Goal: Information Seeking & Learning: Learn about a topic

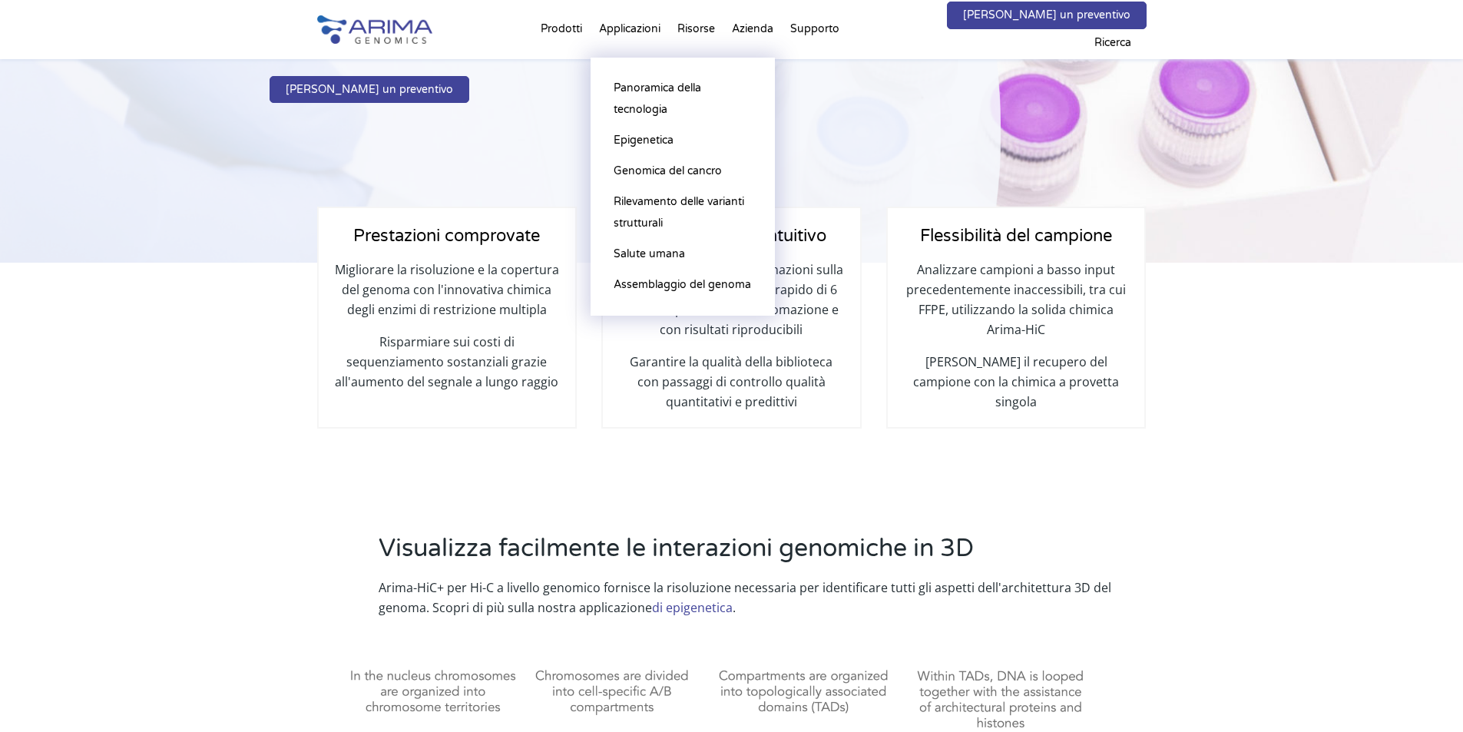
scroll to position [246, 0]
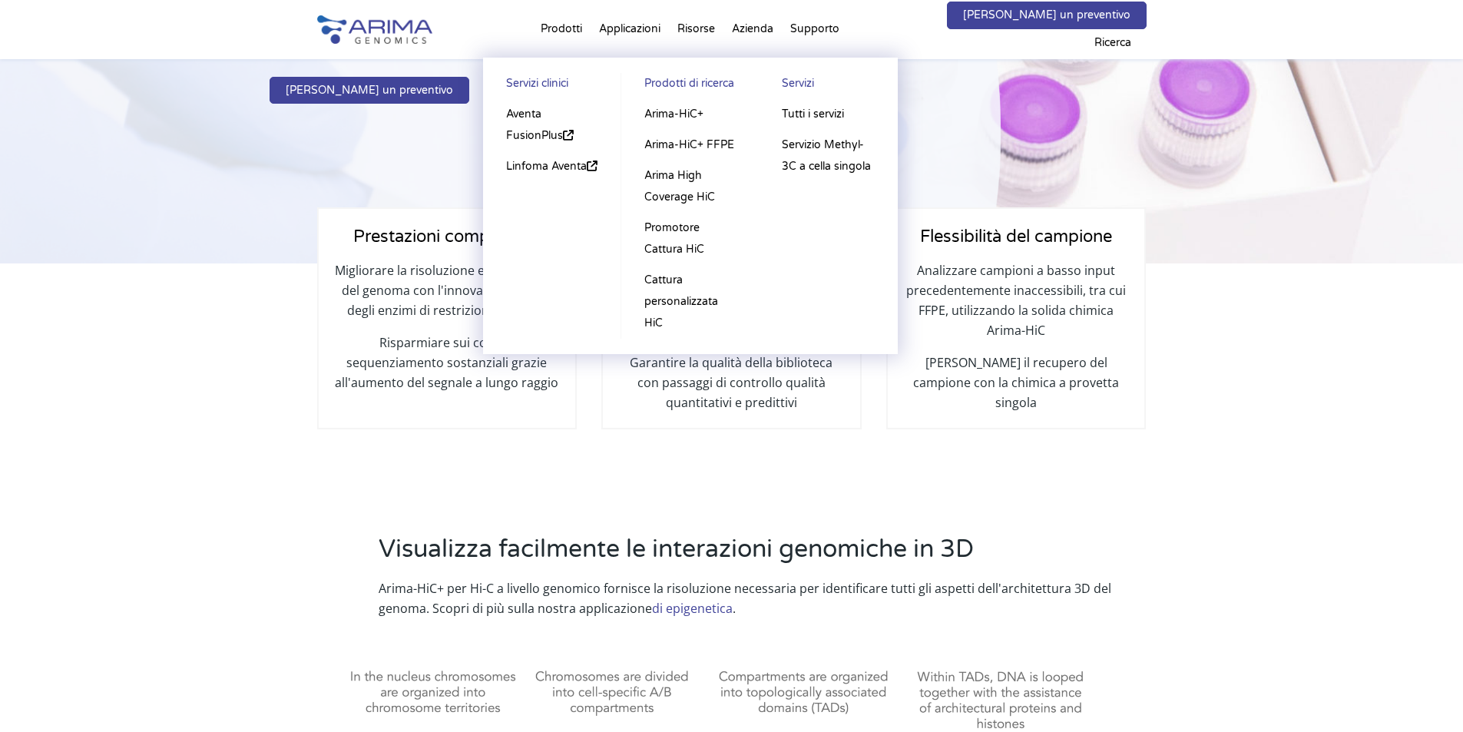
click at [545, 28] on li "Prodotti Servizi clinici Aventa FusionPlus Linfoma Aventa Prodotti di ricerca A…" at bounding box center [561, 32] width 58 height 52
click at [705, 108] on link "Arima-HiC+" at bounding box center [690, 114] width 107 height 31
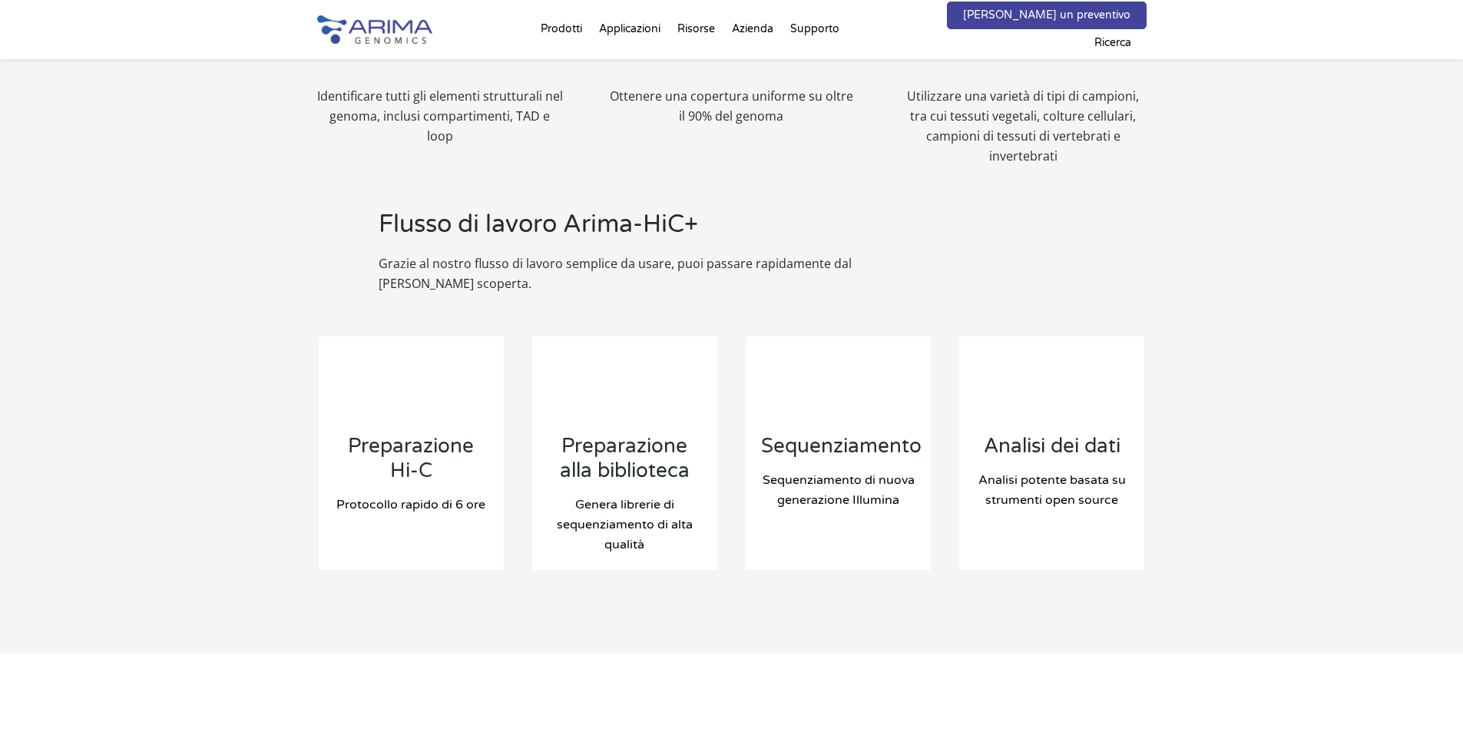
scroll to position [1536, 0]
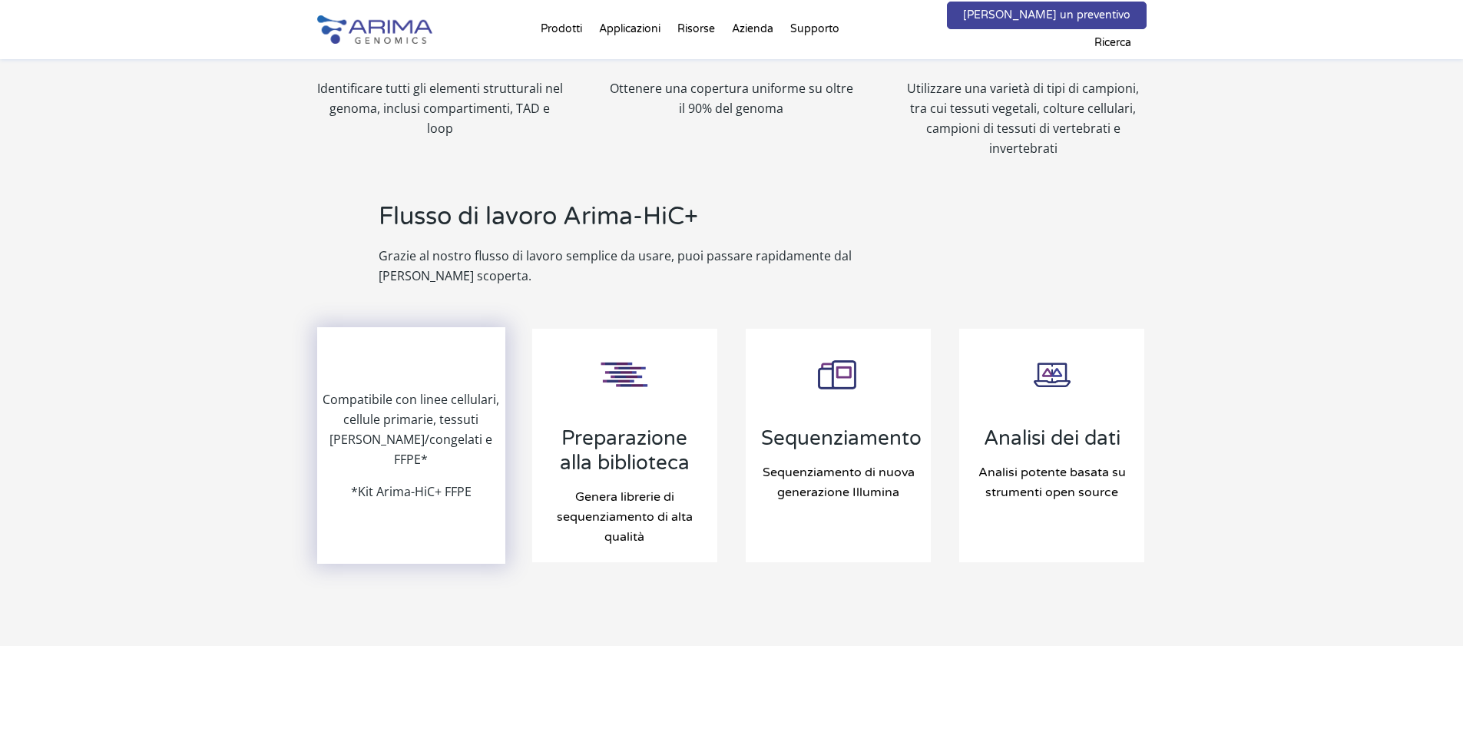
click at [432, 483] on font "*Kit Arima-HiC+ FFPE" at bounding box center [411, 491] width 121 height 17
drag, startPoint x: 446, startPoint y: 456, endPoint x: 389, endPoint y: 460, distance: 56.3
click at [389, 483] on font "*Kit Arima-HiC+ FFPE" at bounding box center [411, 491] width 121 height 17
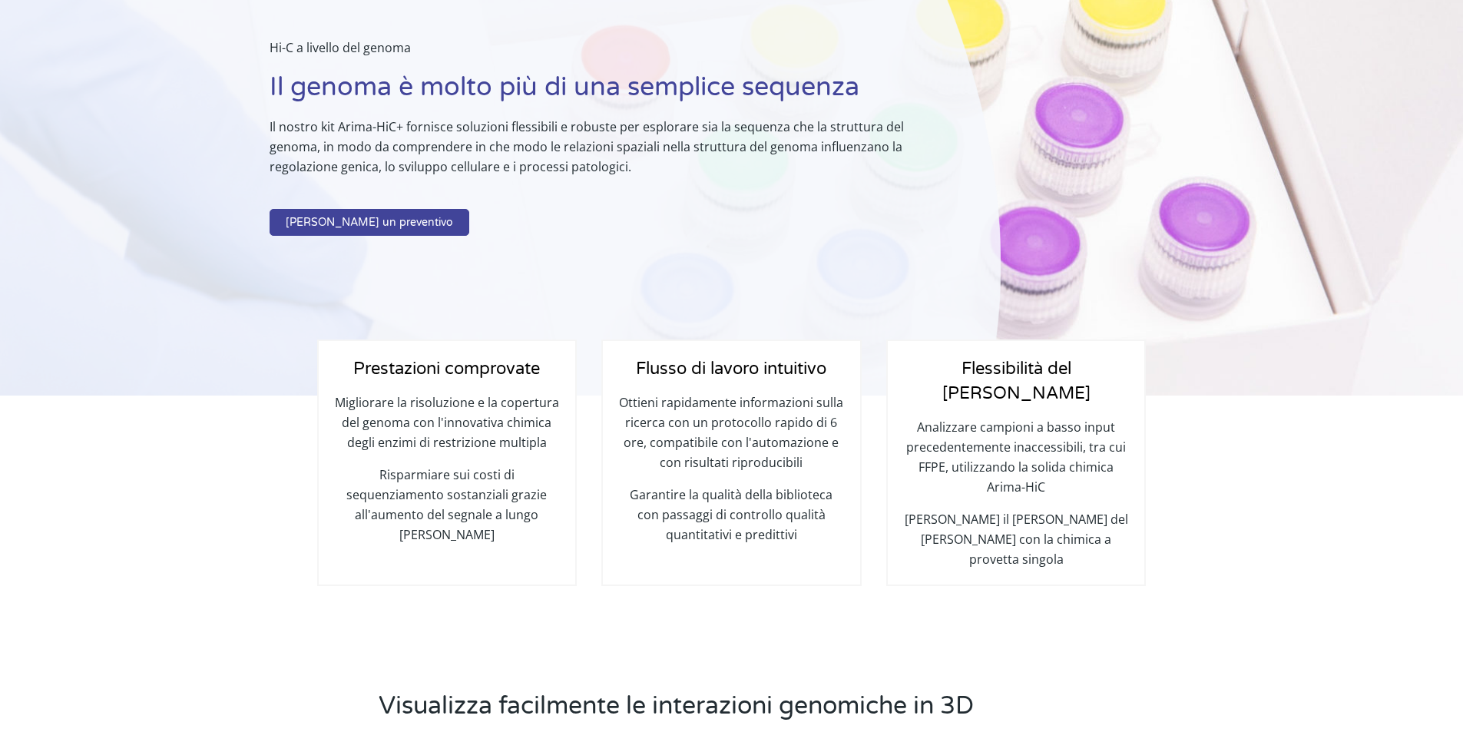
scroll to position [0, 0]
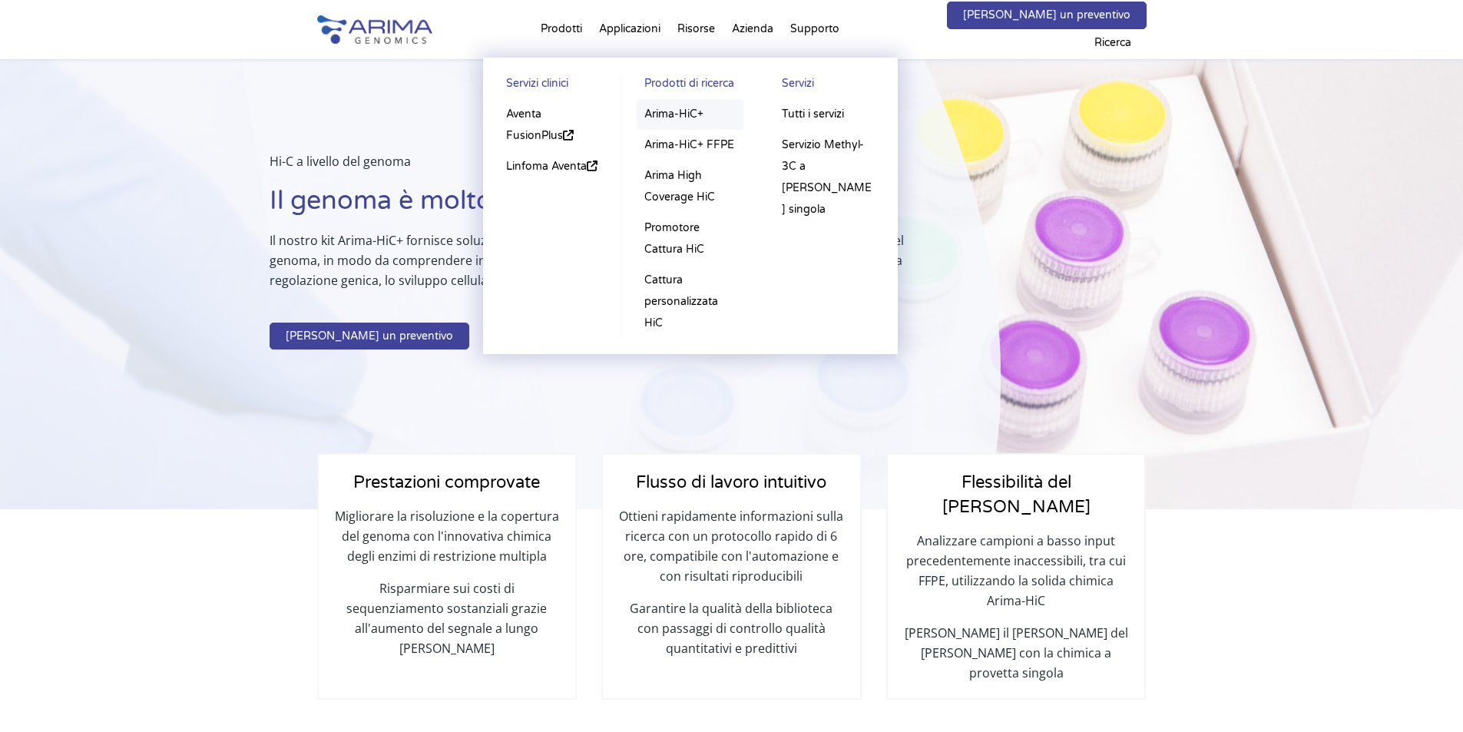
click at [662, 114] on font "Arima-HiC+" at bounding box center [673, 114] width 59 height 13
